Goal: Task Accomplishment & Management: Manage account settings

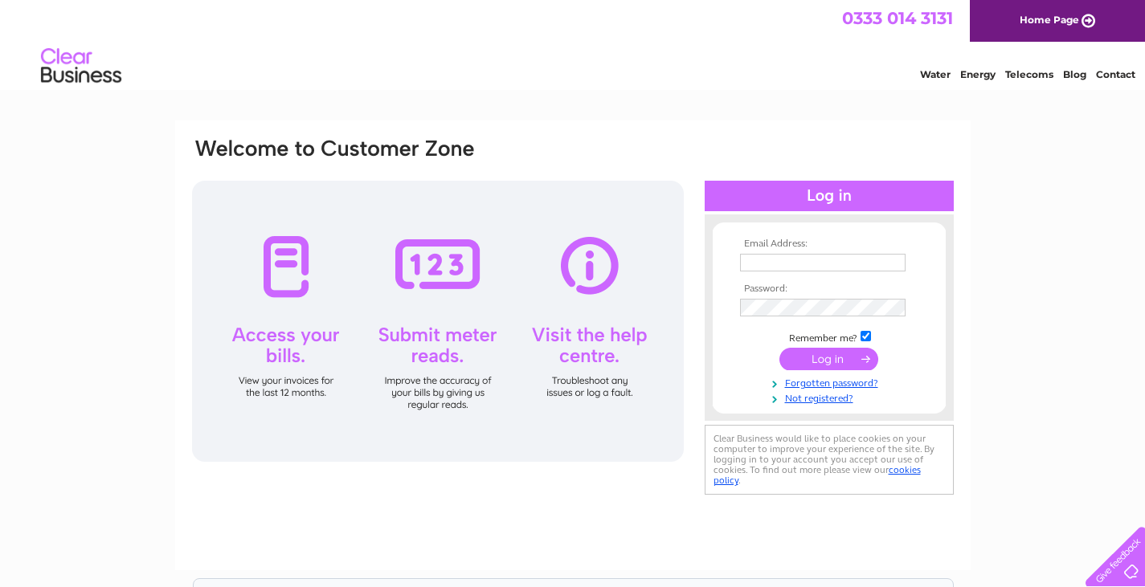
type input "[EMAIL_ADDRESS][DOMAIN_NAME]"
click at [846, 355] on input "submit" at bounding box center [828, 359] width 99 height 22
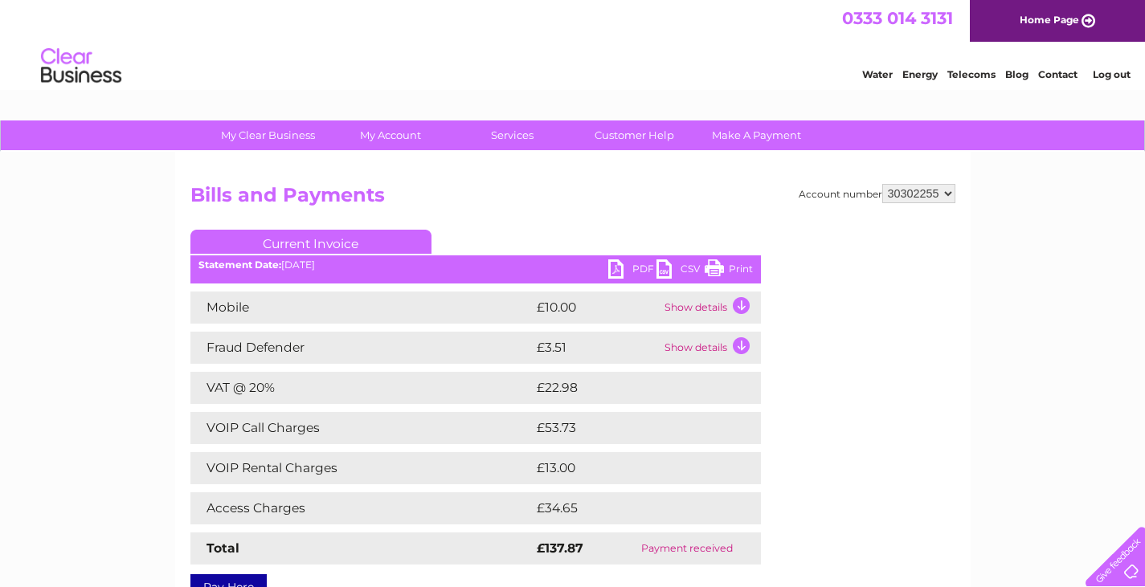
click at [947, 195] on select "30262770 30262773 30302255 30306953 30318666" at bounding box center [918, 193] width 73 height 19
click at [882, 184] on select "30262770 30262773 30302255 30306953 30318666" at bounding box center [918, 193] width 73 height 19
click at [940, 192] on select "30262770 30262773 30302255 30306953 30318666" at bounding box center [918, 193] width 73 height 19
select select "30262770"
click at [882, 184] on select "30262770 30262773 30302255 30306953 30318666" at bounding box center [918, 193] width 73 height 19
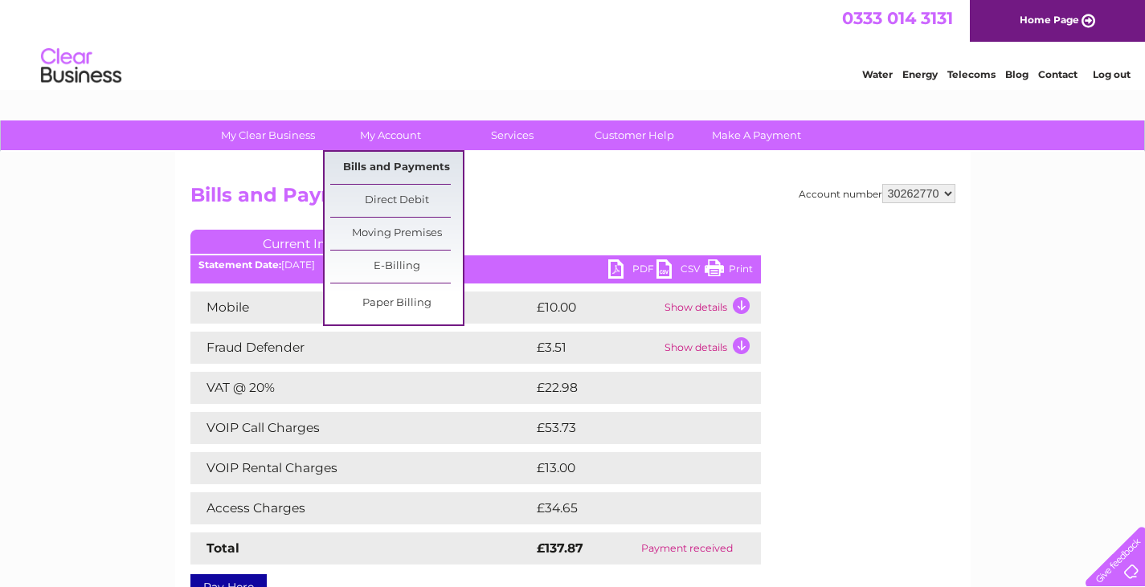
click at [390, 169] on link "Bills and Payments" at bounding box center [396, 168] width 133 height 32
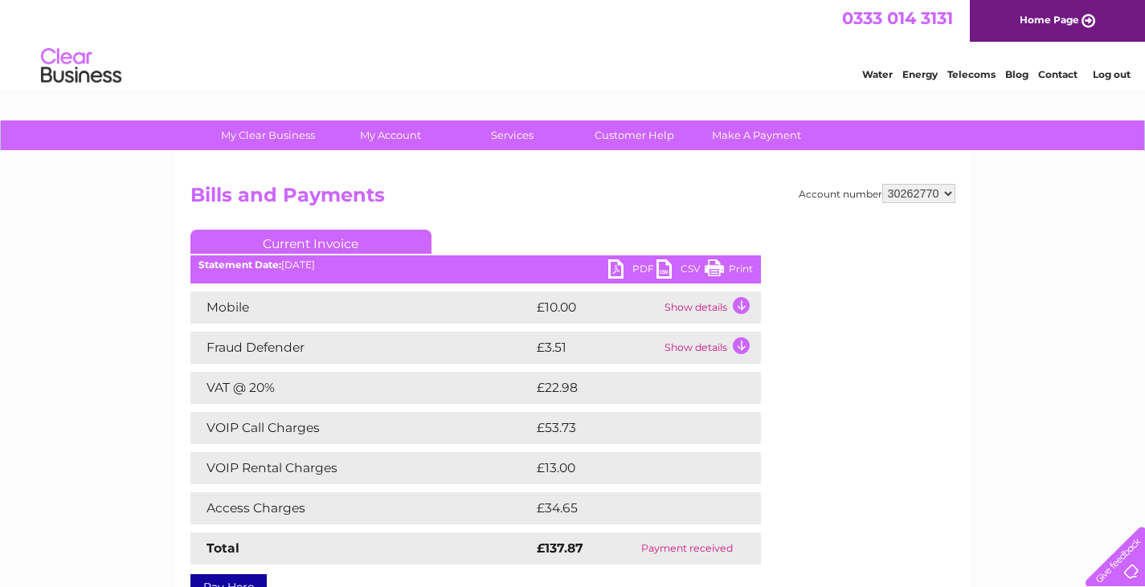
click at [941, 196] on select "30262770 30262773 30302255 30306953 30318666" at bounding box center [918, 193] width 73 height 19
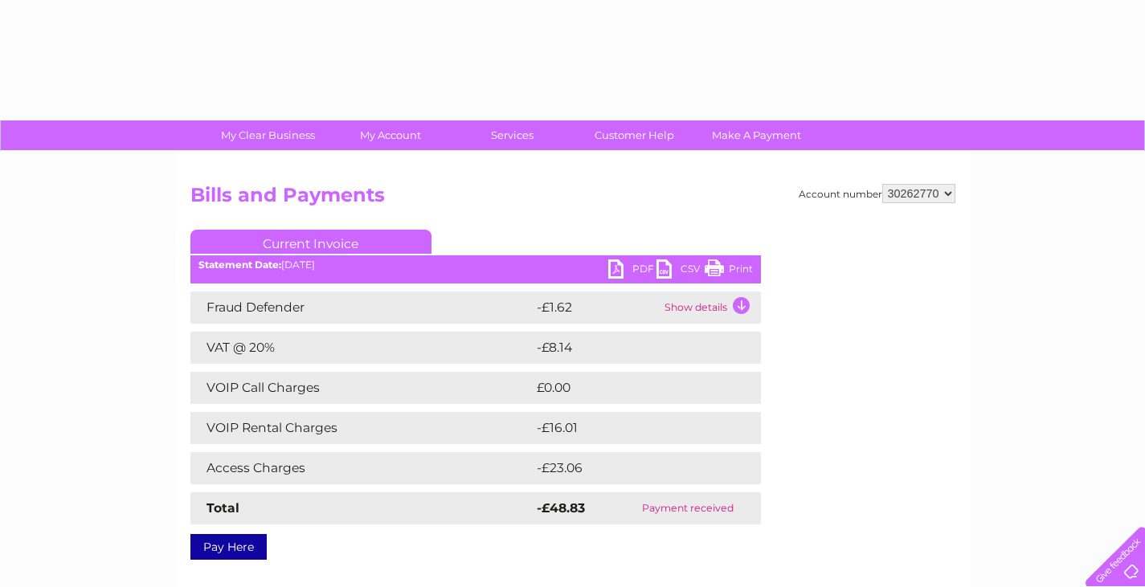
click at [932, 195] on select "30262770 30262773 30302255 30306953 30318666" at bounding box center [918, 193] width 73 height 19
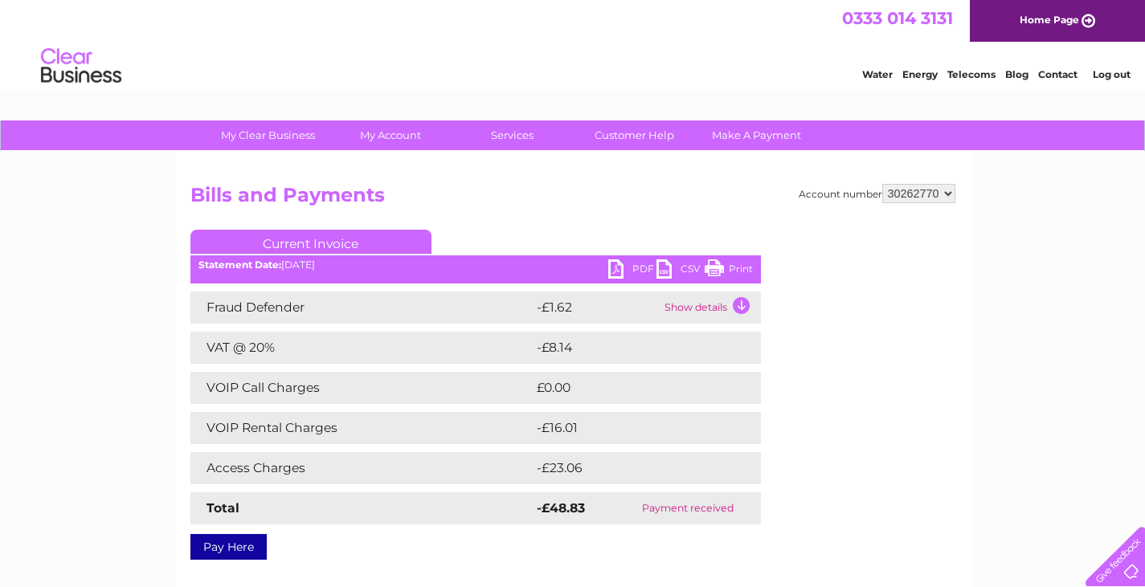
select select "30262773"
click at [882, 184] on select "30262770 30262773 30302255 30306953 30318666" at bounding box center [918, 193] width 73 height 19
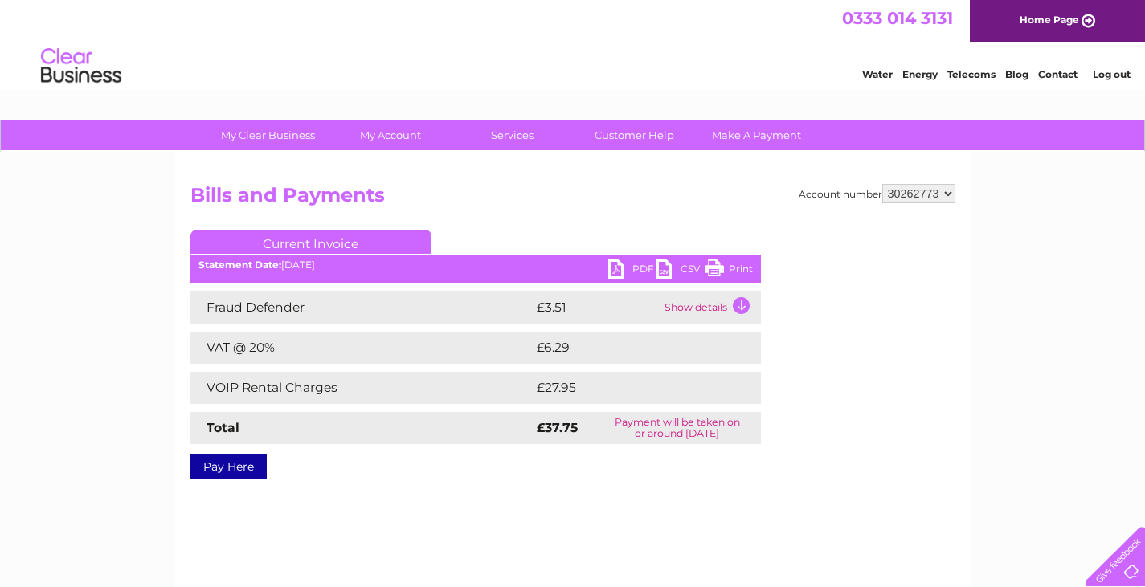
click at [633, 272] on link "PDF" at bounding box center [632, 270] width 48 height 23
